Goal: Information Seeking & Learning: Learn about a topic

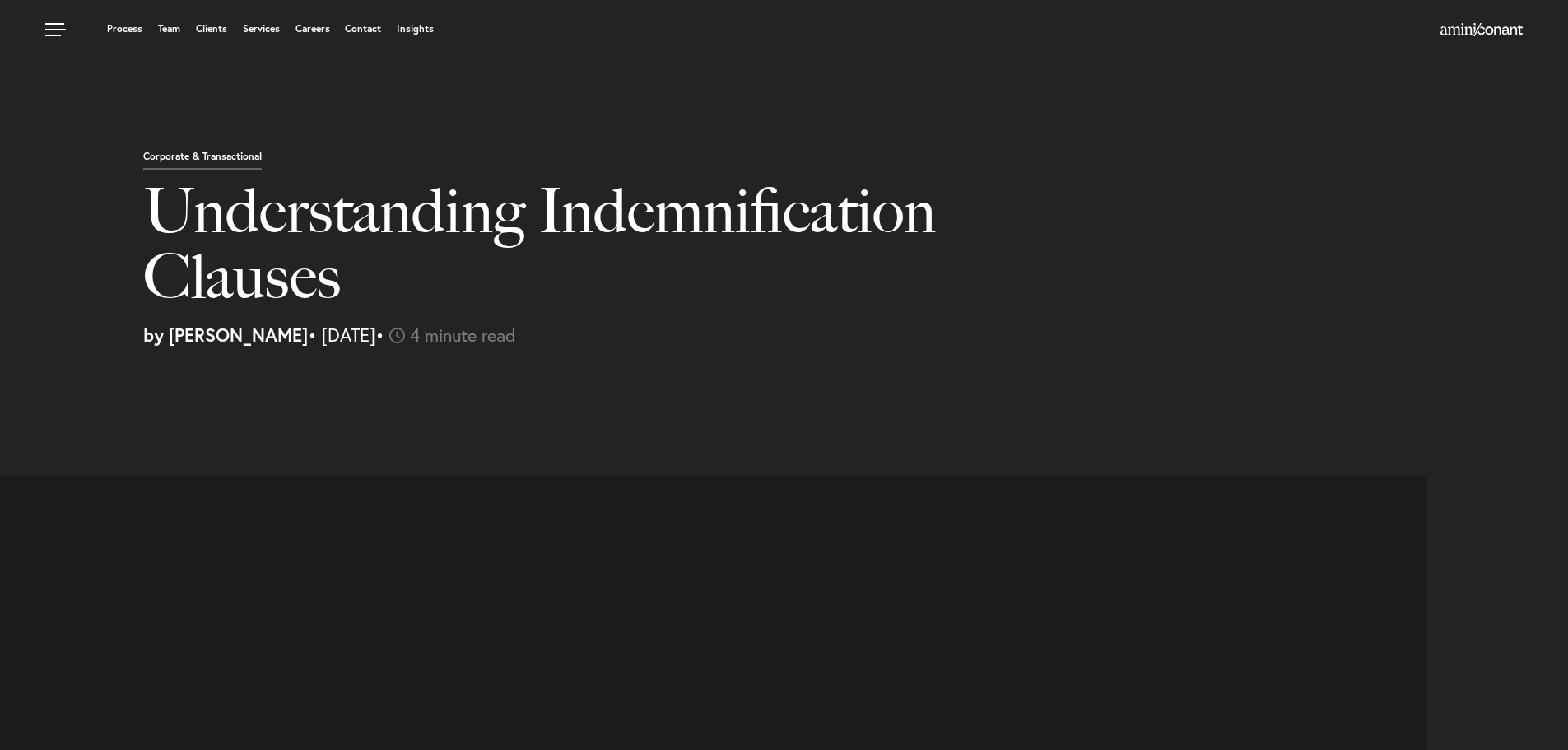
select select "US"
select select "Austin"
select select "Business and Civil Litigation"
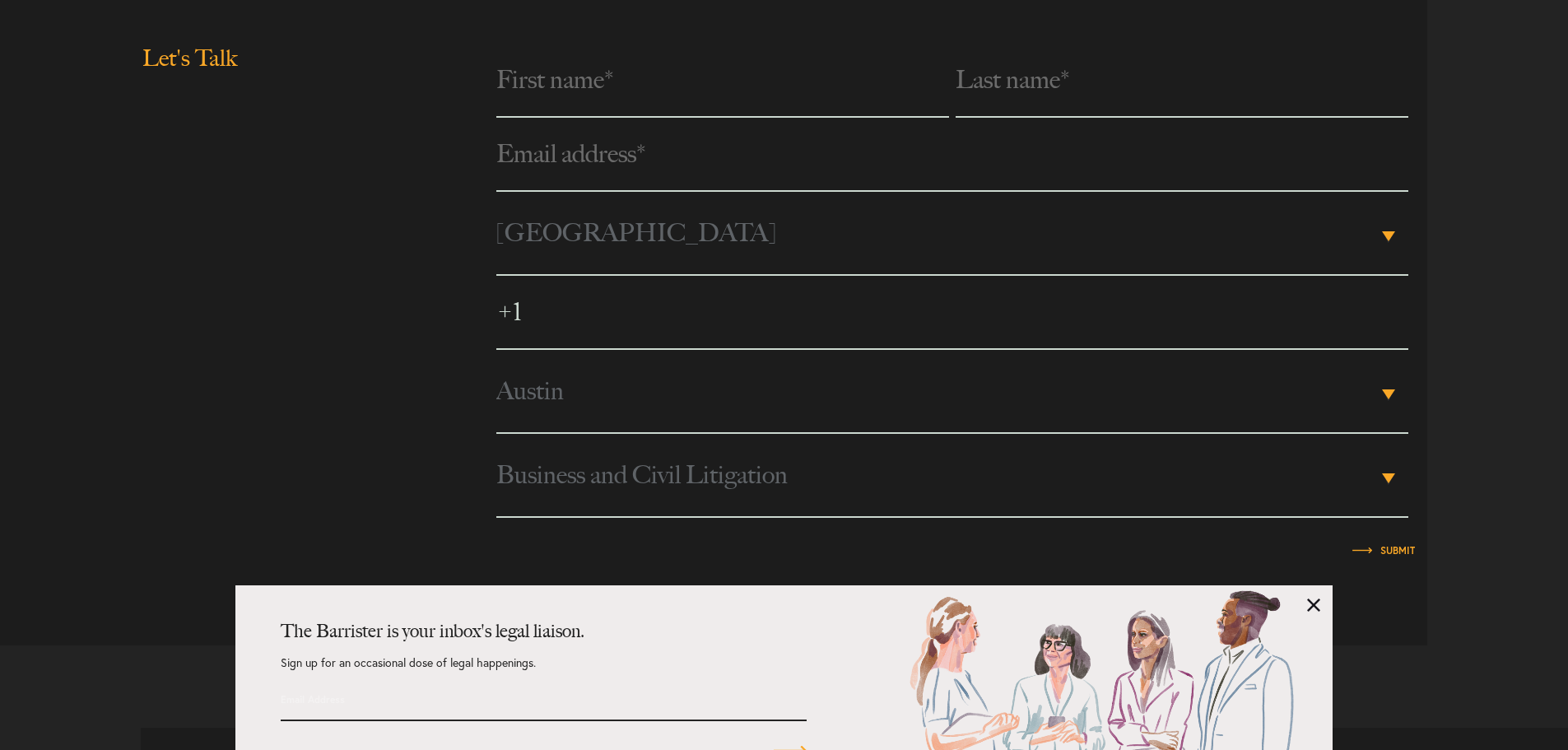
scroll to position [3982, 0]
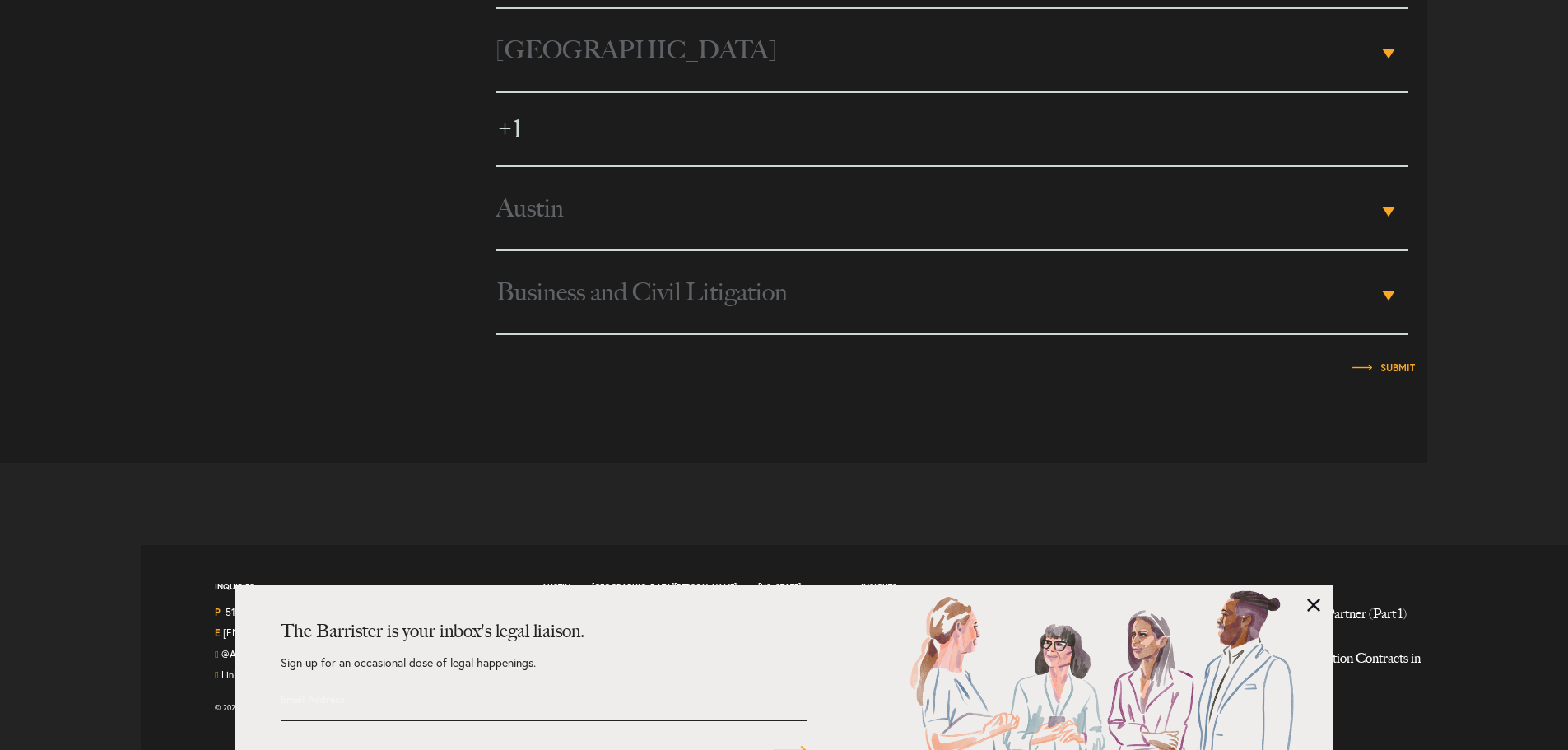
click at [1304, 602] on div "The Barrister is your inbox's legal liaison. Sign up for an occasional dose of …" at bounding box center [784, 668] width 1098 height 165
click at [1310, 602] on link at bounding box center [1313, 605] width 13 height 13
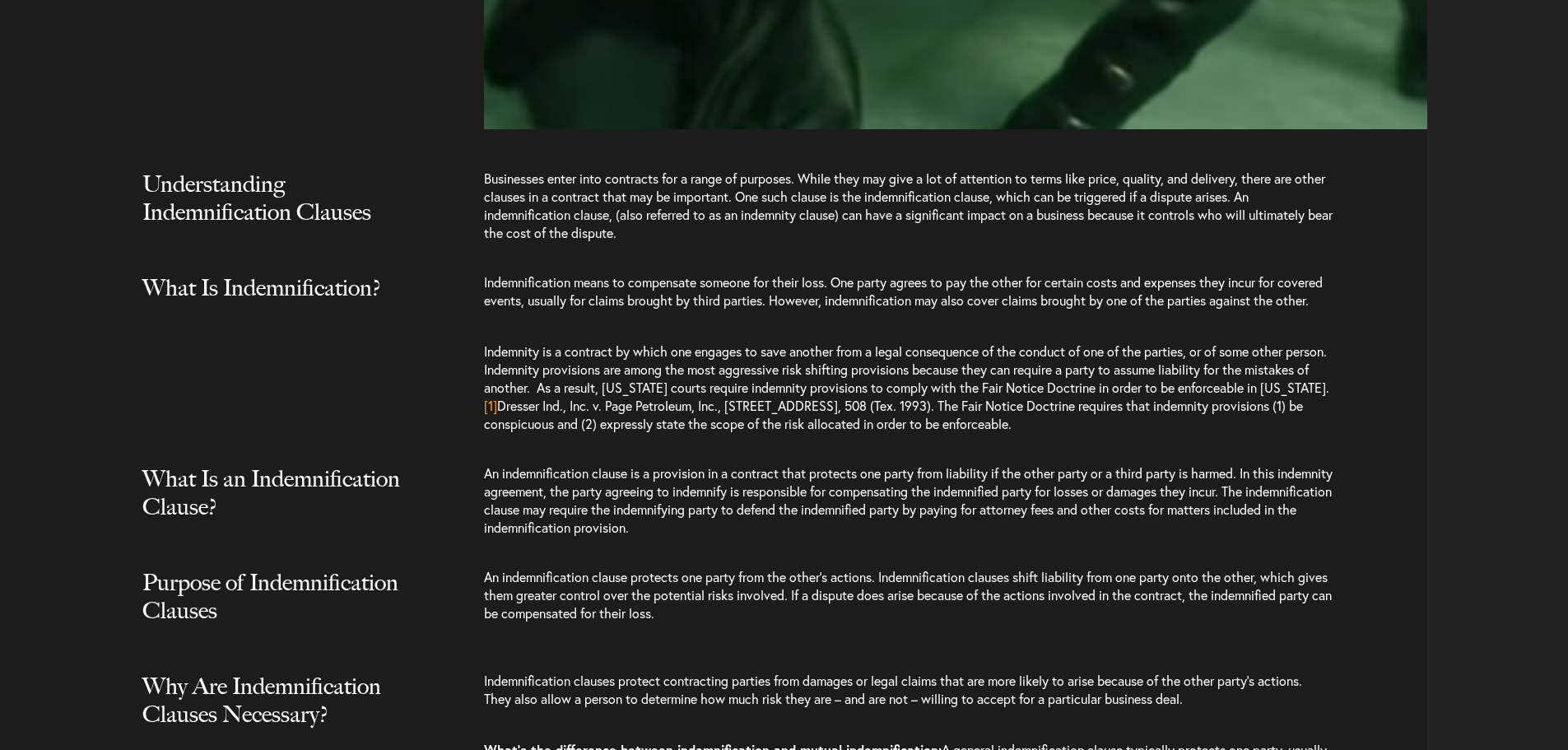
scroll to position [1429, 0]
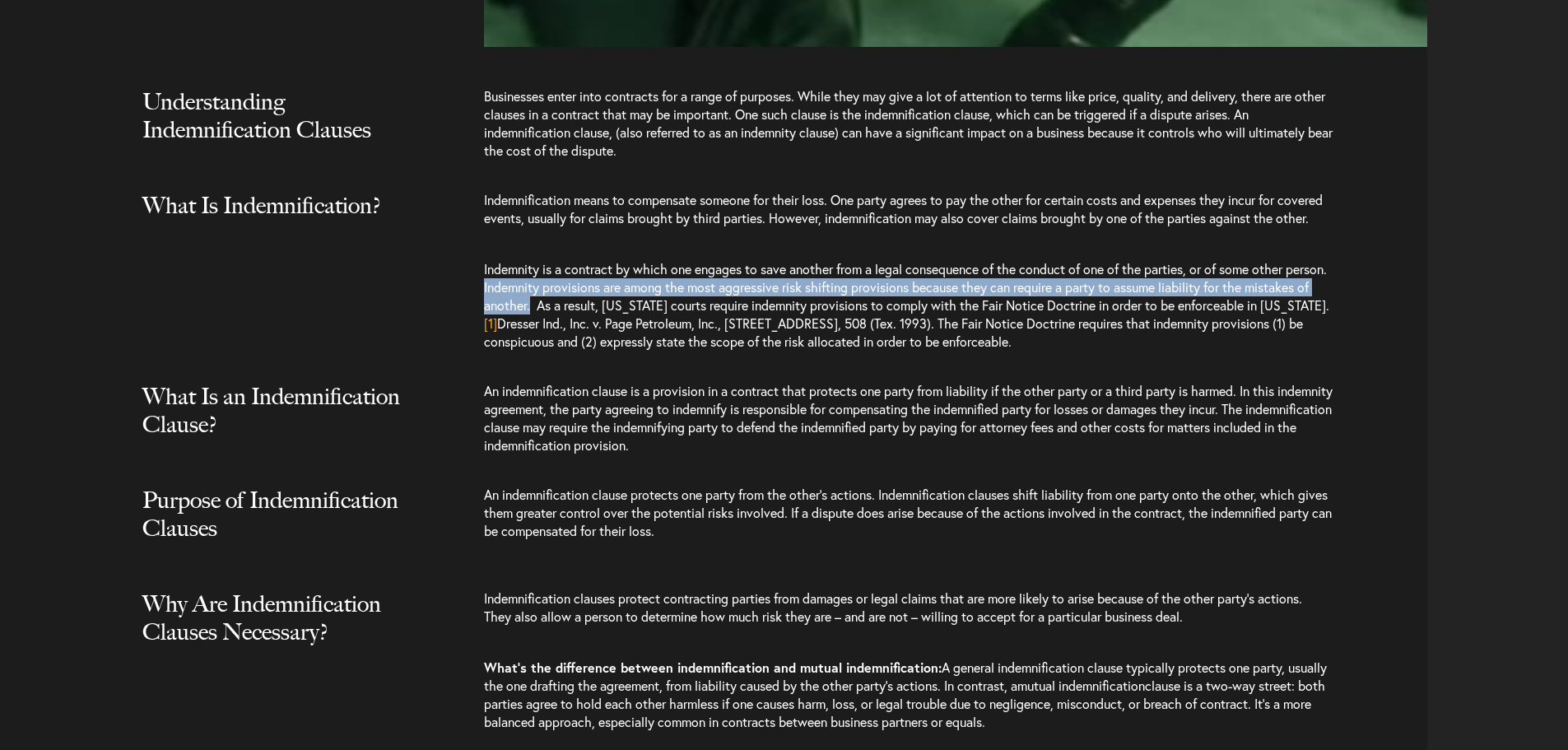
drag, startPoint x: 526, startPoint y: 308, endPoint x: 601, endPoint y: 319, distance: 75.8
click at [601, 314] on span "Indemnity is a contract by which one engages to save another from a legal conse…" at bounding box center [906, 287] width 845 height 54
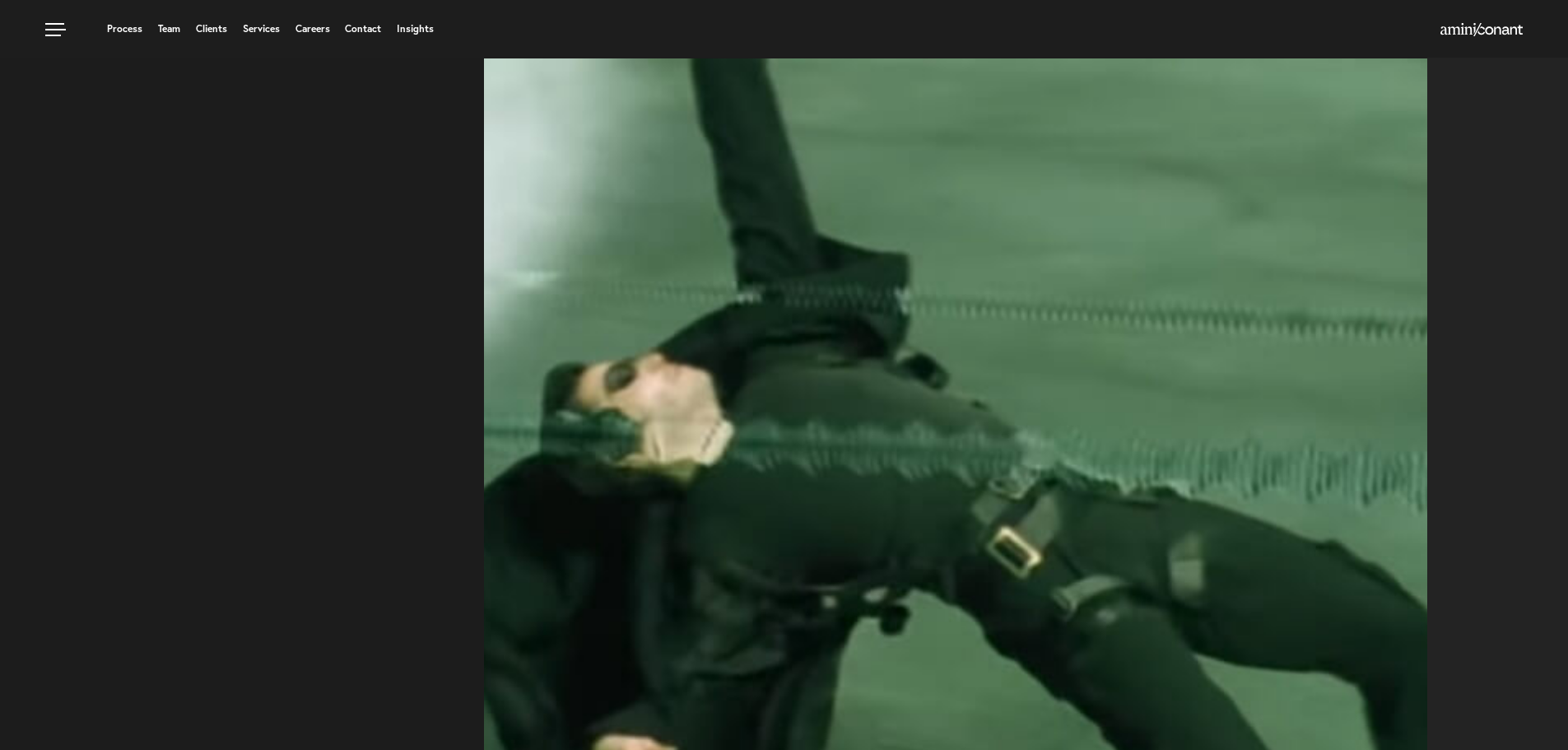
scroll to position [195, 0]
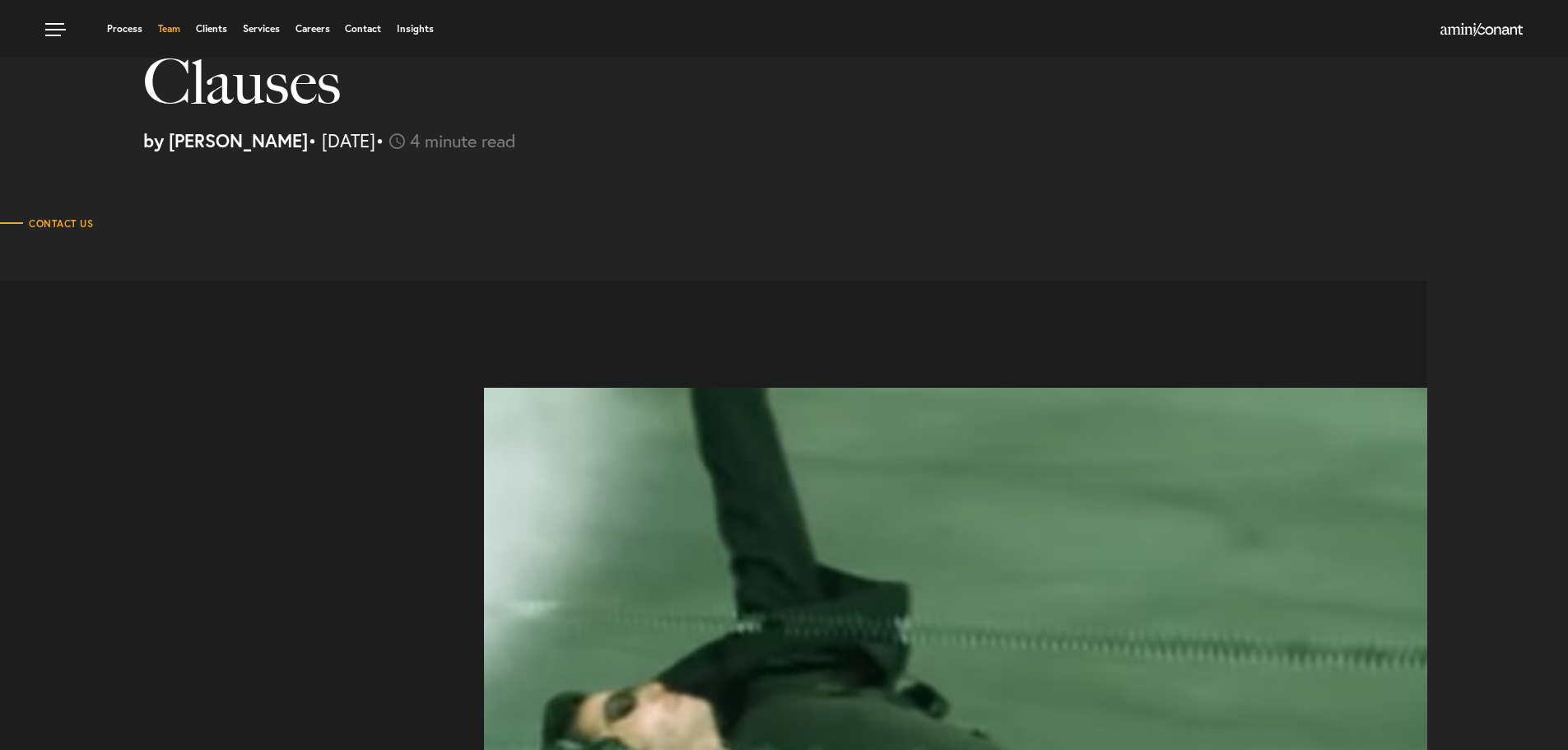
click at [161, 30] on link "Team" at bounding box center [169, 29] width 22 height 10
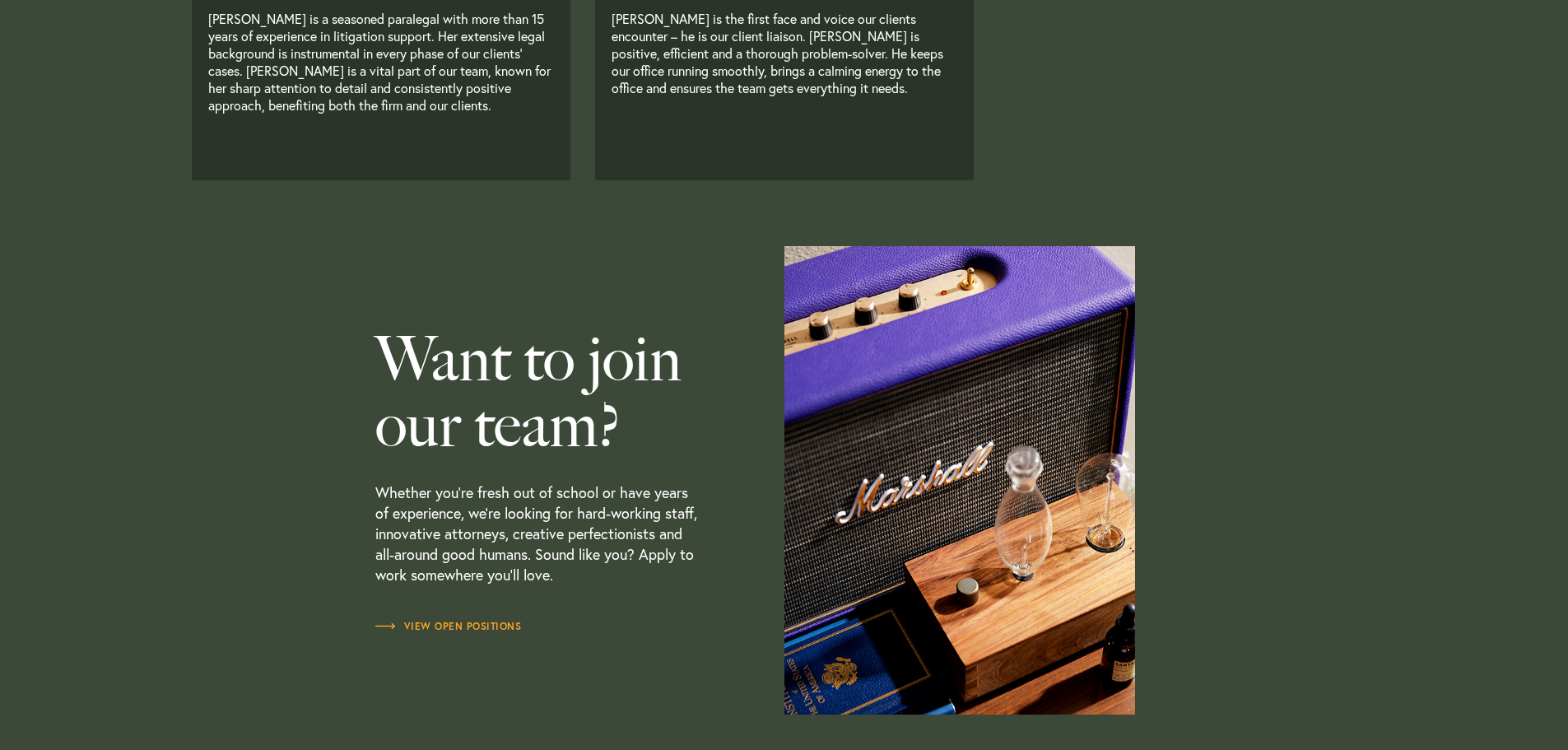
scroll to position [4693, 0]
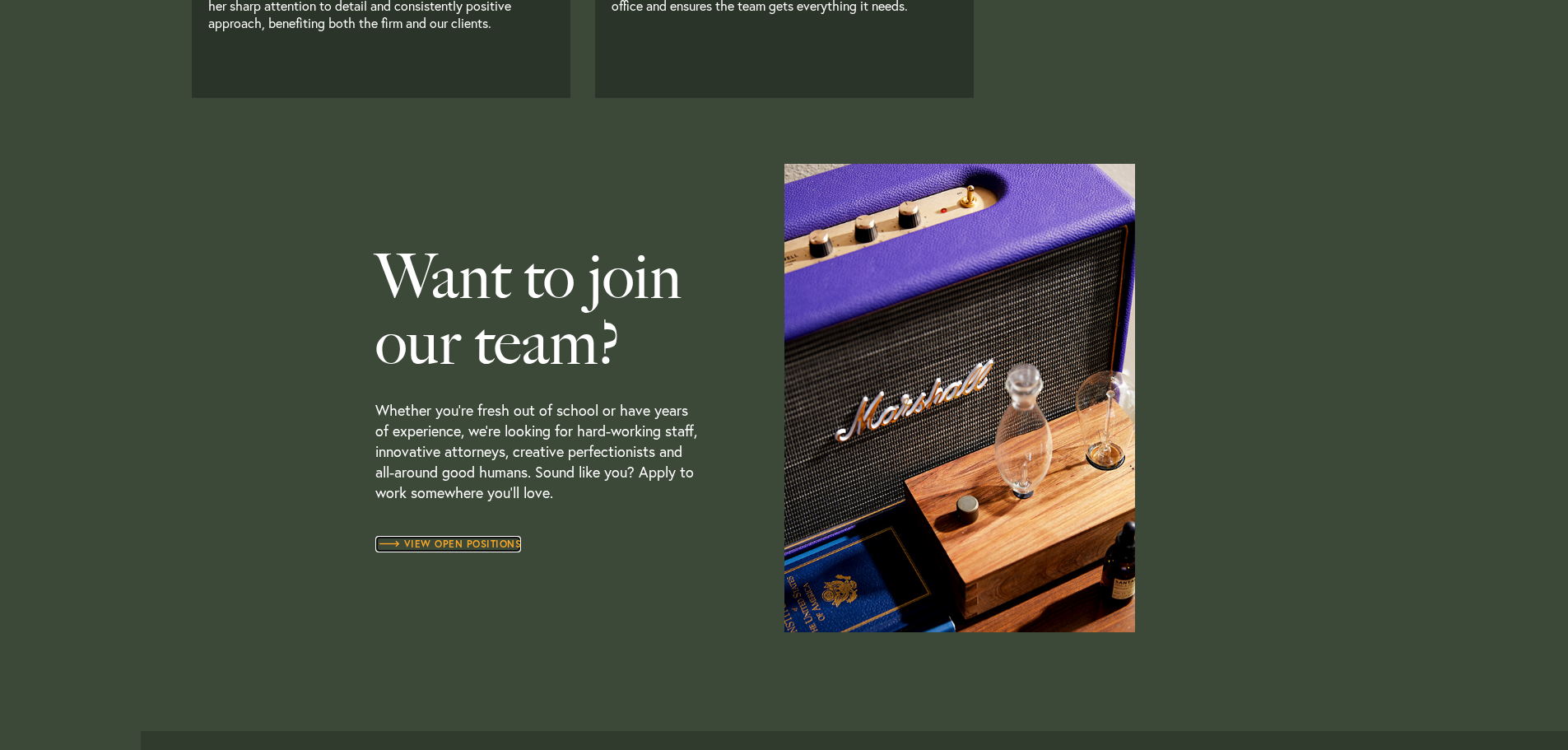
click at [470, 549] on span "View Open Positions" at bounding box center [449, 544] width 147 height 10
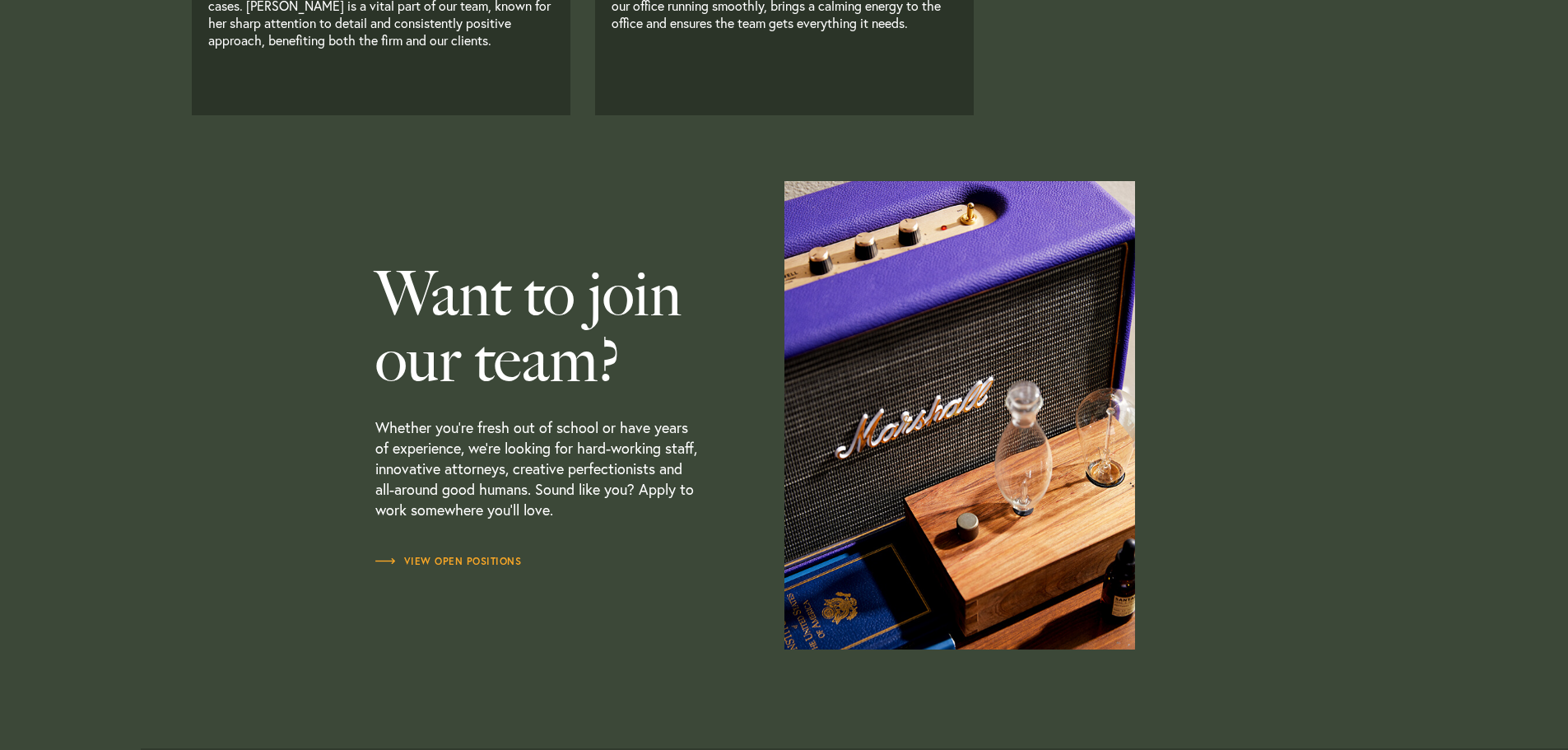
scroll to position [4693, 0]
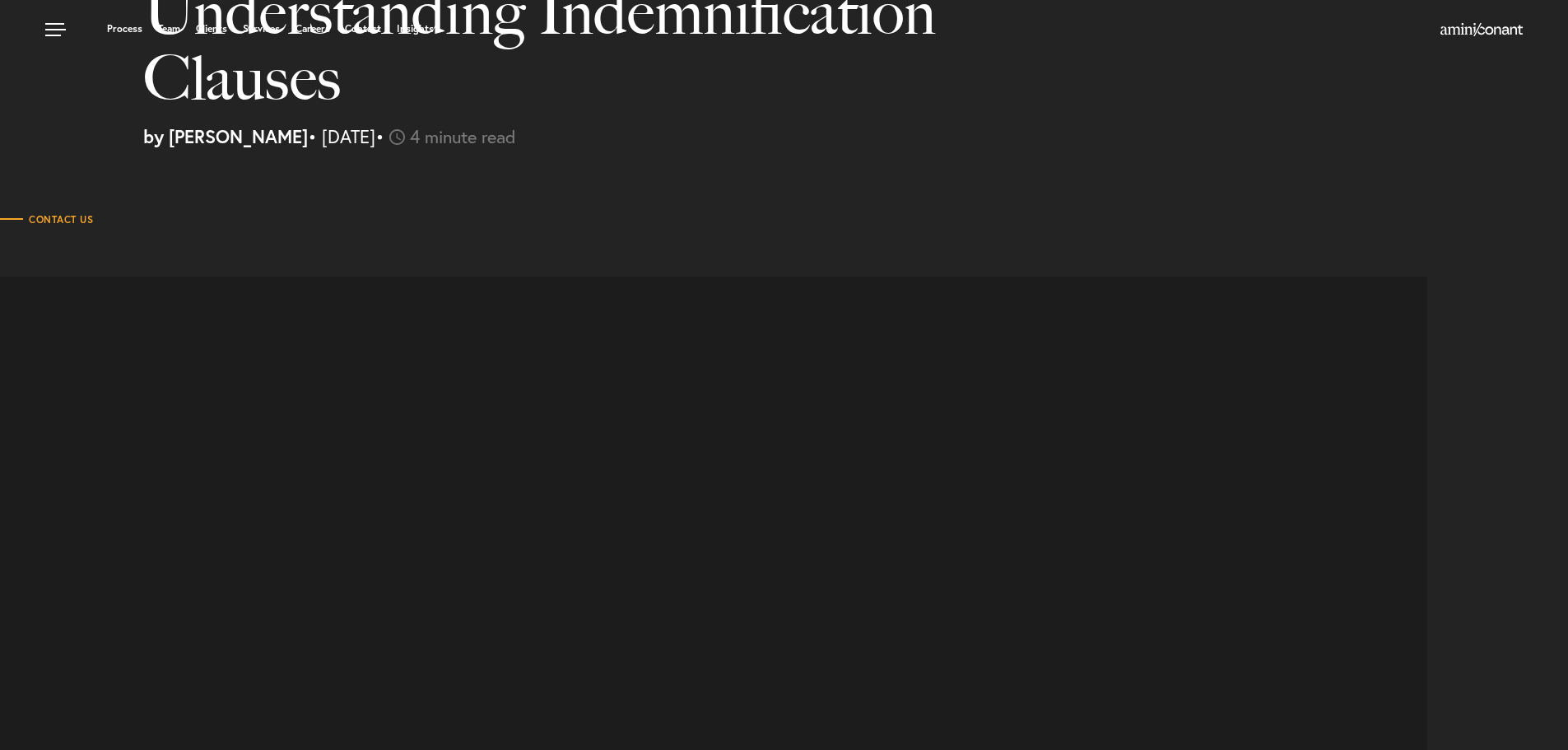
select select "US"
select select "Austin"
select select "Business and Civil Litigation"
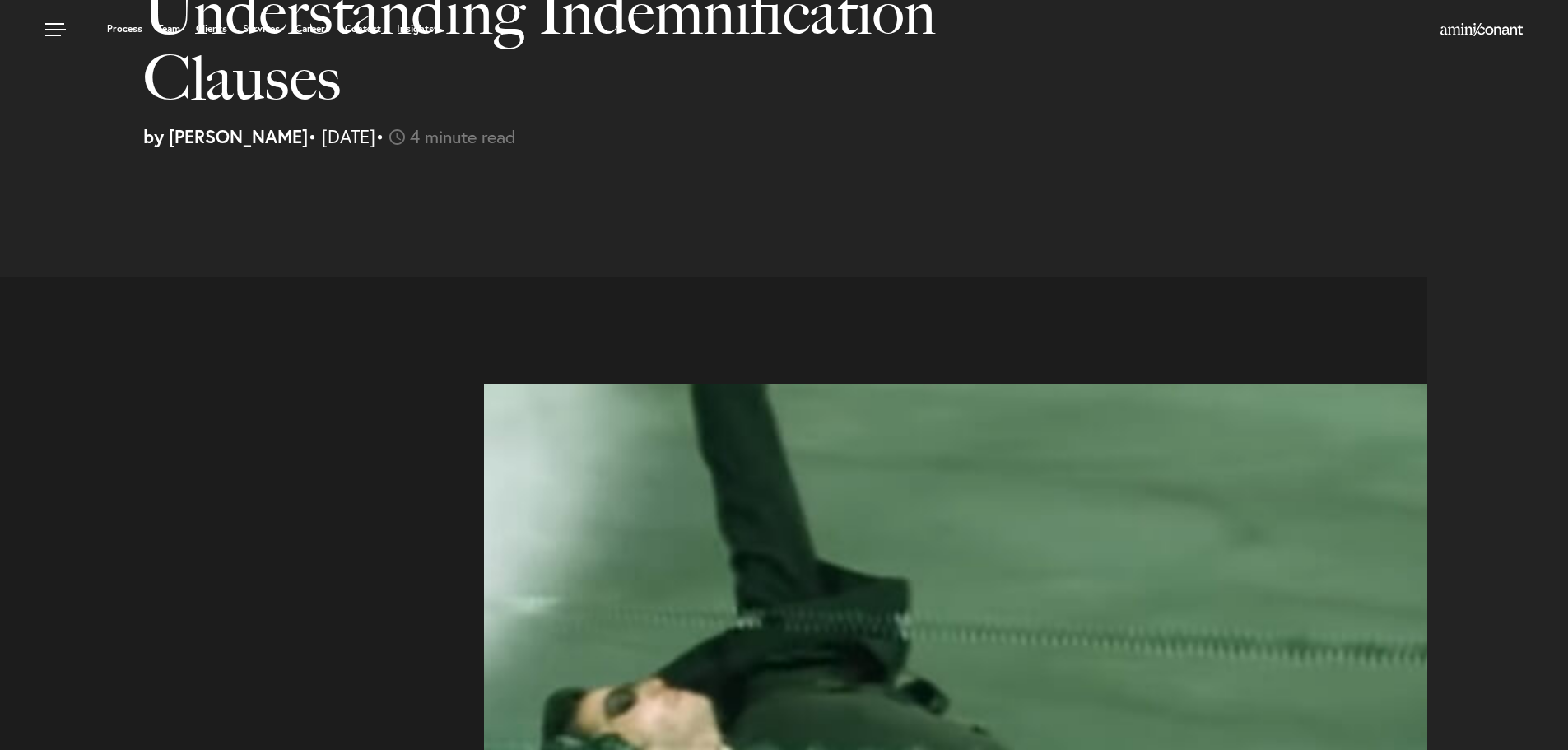
select select "US"
select select "Austin"
select select "Business and Civil Litigation"
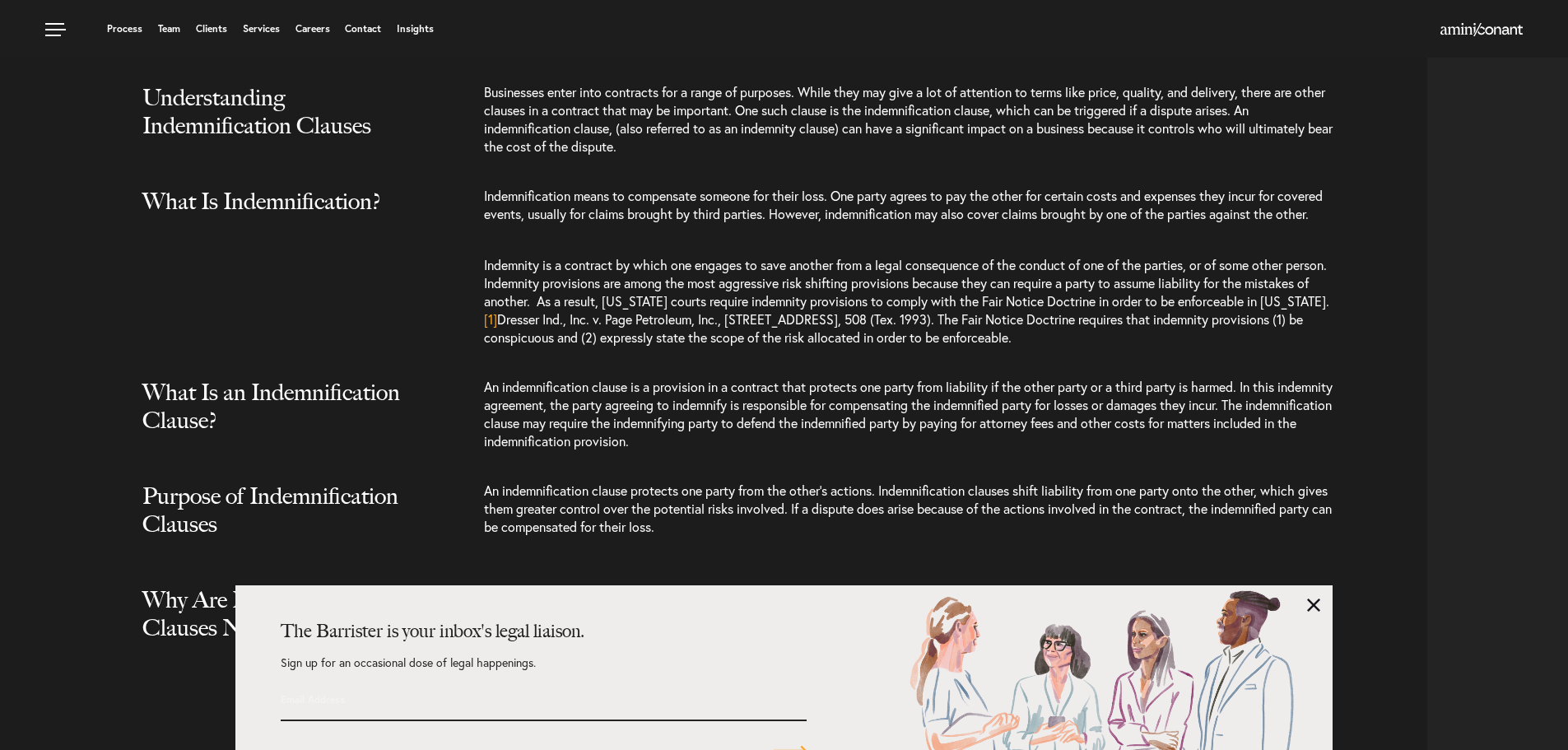
scroll to position [1516, 0]
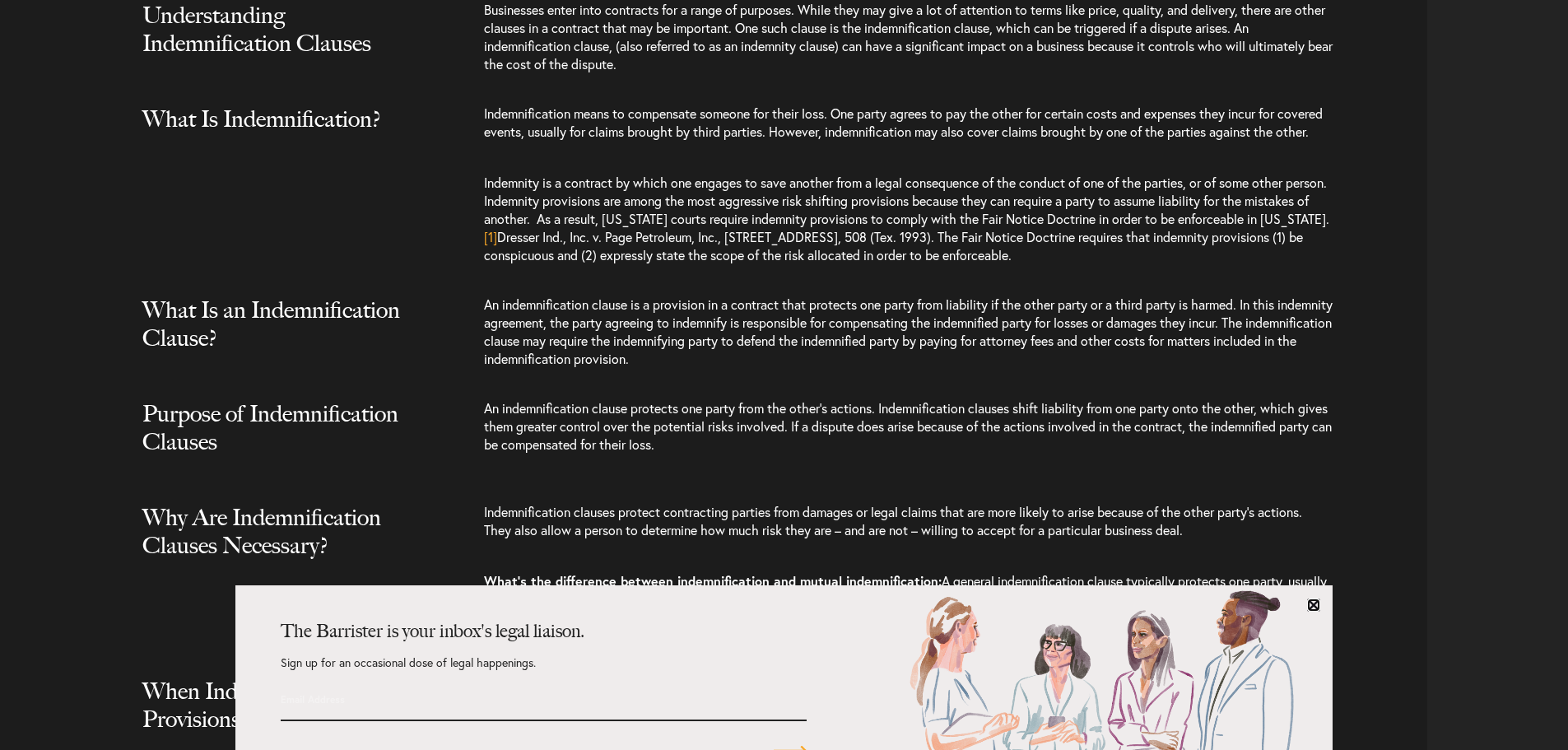
click at [1316, 601] on link at bounding box center [1313, 605] width 13 height 13
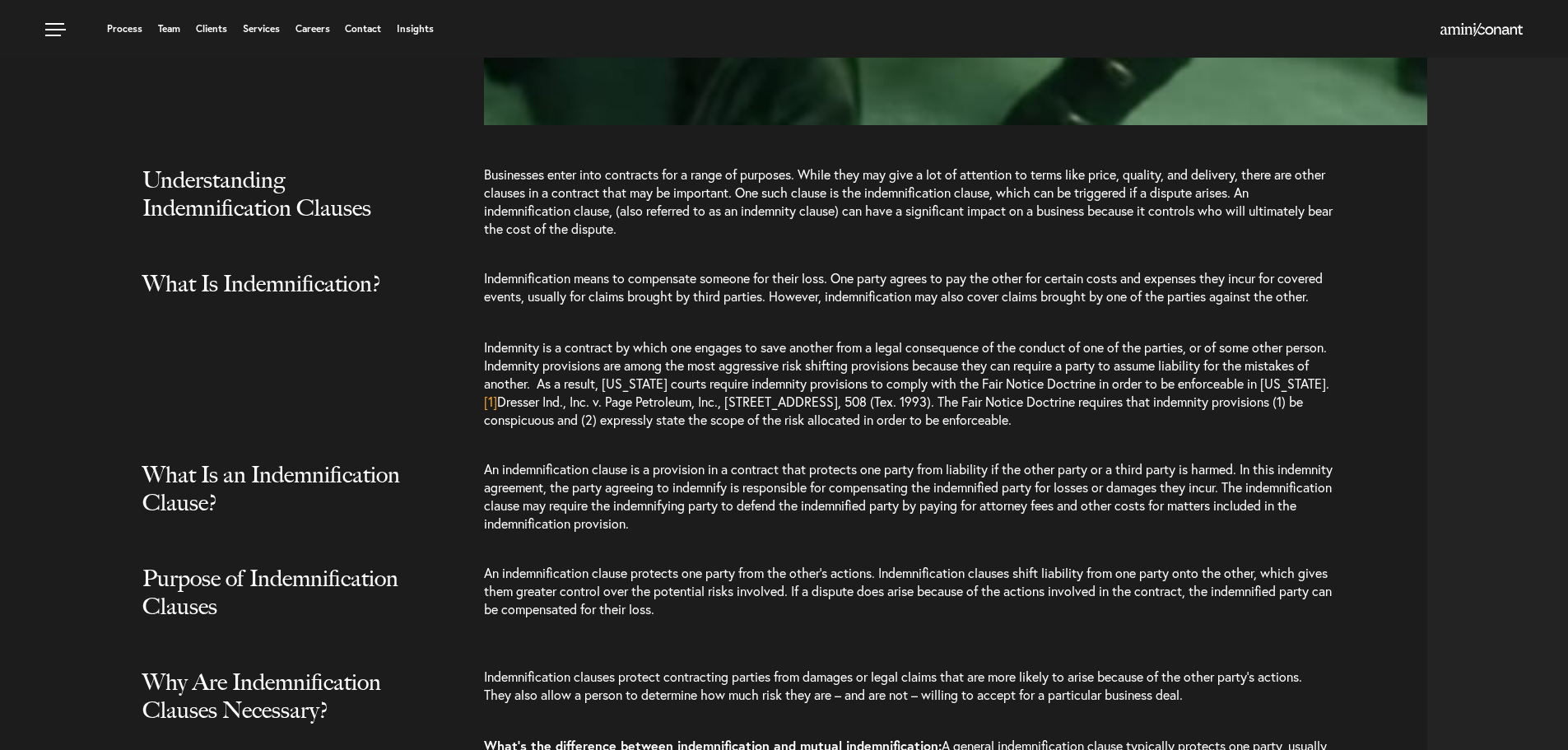
scroll to position [1433, 0]
